Goal: Task Accomplishment & Management: Use online tool/utility

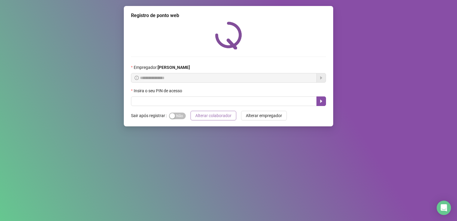
click at [216, 117] on span "Alterar colaborador" at bounding box center [213, 115] width 36 height 7
click at [221, 115] on span "Alterar colaborador" at bounding box center [213, 115] width 36 height 7
click at [322, 100] on icon "caret-right" at bounding box center [321, 101] width 5 height 5
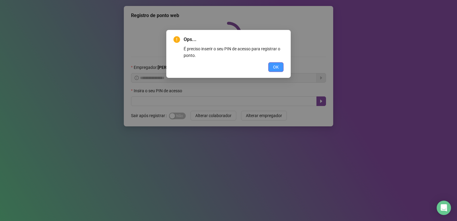
click at [275, 67] on span "OK" at bounding box center [276, 67] width 6 height 7
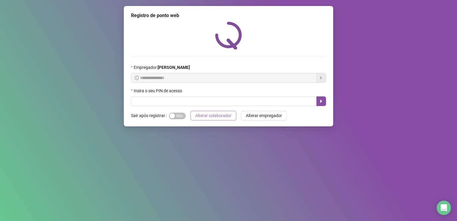
click at [209, 116] on span "Alterar colaborador" at bounding box center [213, 115] width 36 height 7
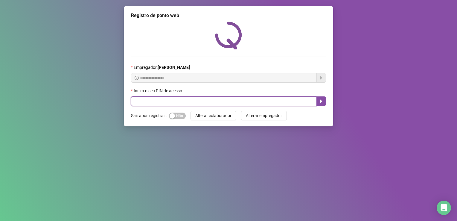
click at [298, 100] on input "text" at bounding box center [224, 101] width 186 height 10
click at [285, 104] on input "text" at bounding box center [224, 101] width 186 height 10
type input "*****"
click at [321, 102] on icon "caret-right" at bounding box center [321, 101] width 2 height 3
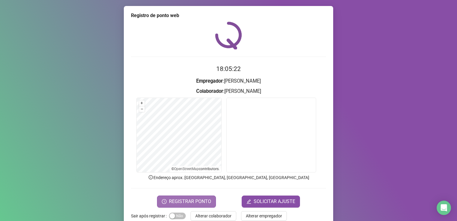
click at [189, 199] on span "REGISTRAR PONTO" at bounding box center [190, 201] width 42 height 7
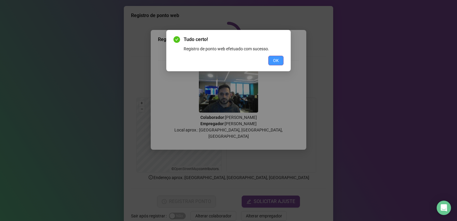
click at [276, 61] on span "OK" at bounding box center [276, 60] width 6 height 7
